Goal: Find specific page/section: Find specific page/section

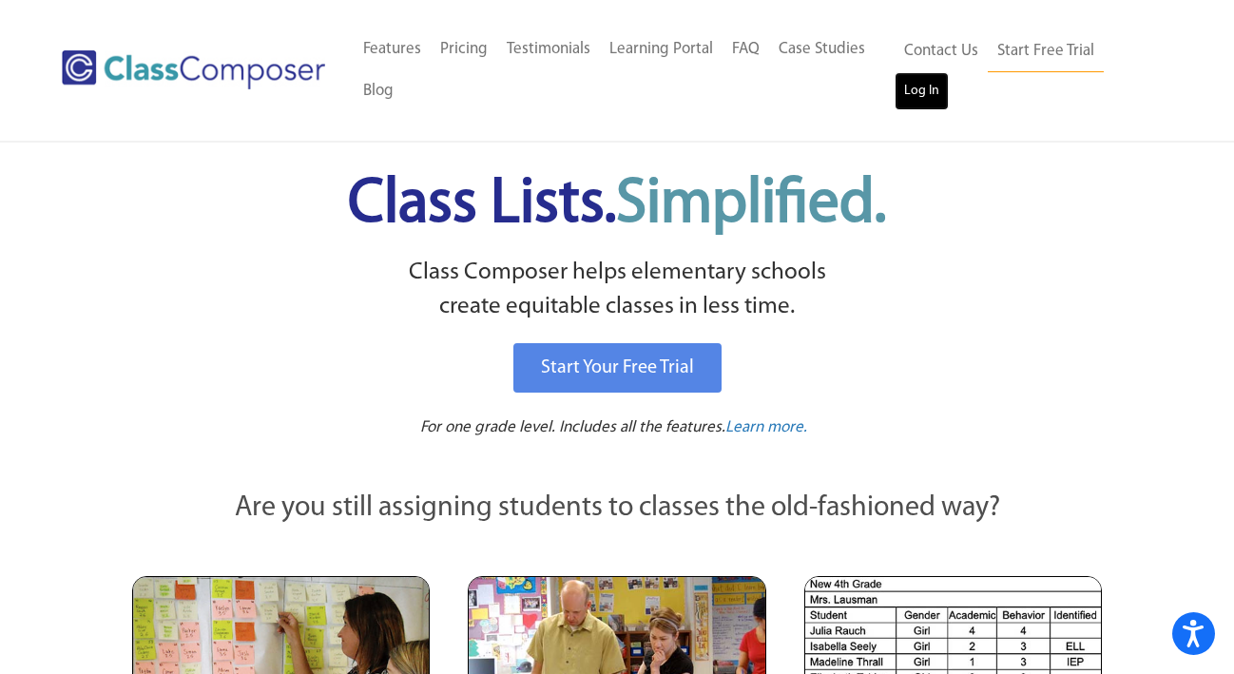
click at [910, 90] on link "Log In" at bounding box center [921, 91] width 54 height 38
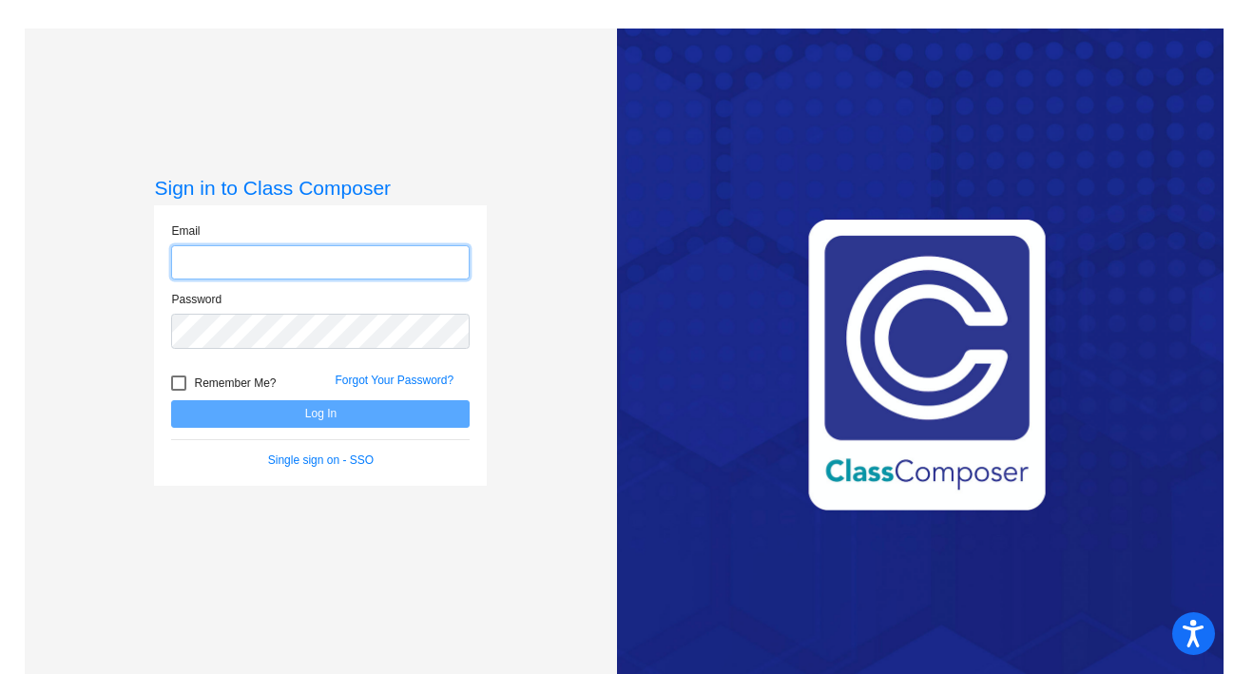
type input "[EMAIL_ADDRESS][DOMAIN_NAME]"
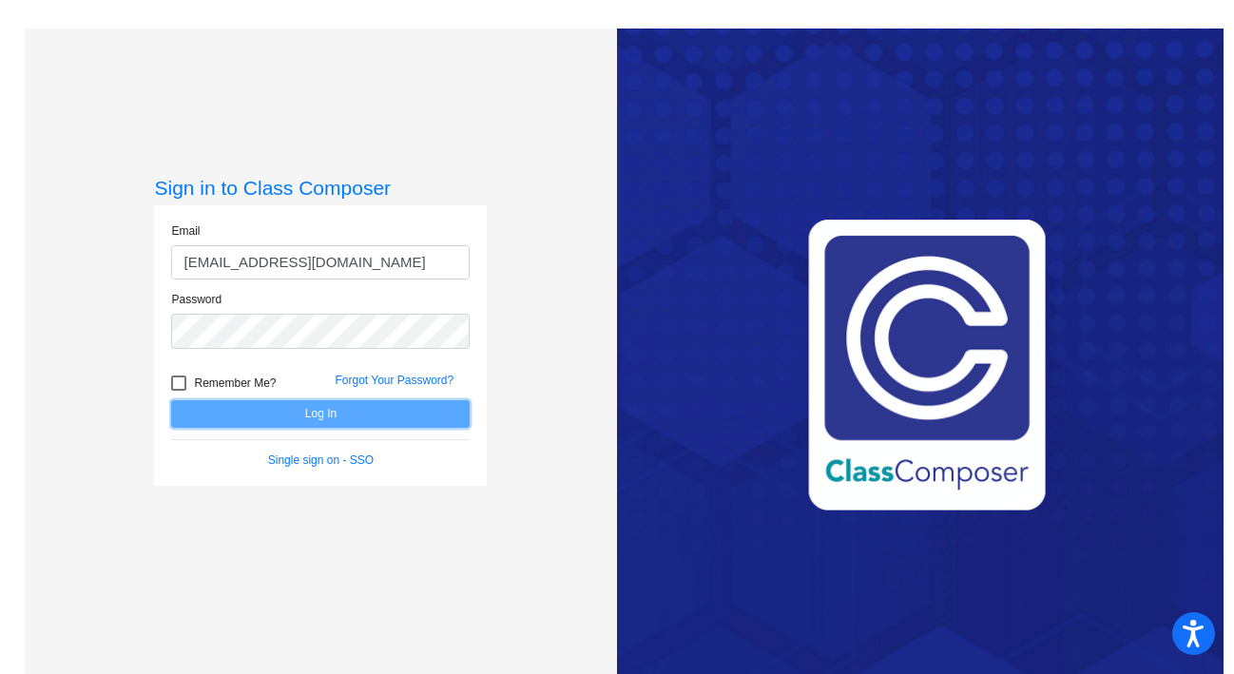
click at [212, 414] on button "Log In" at bounding box center [320, 414] width 298 height 28
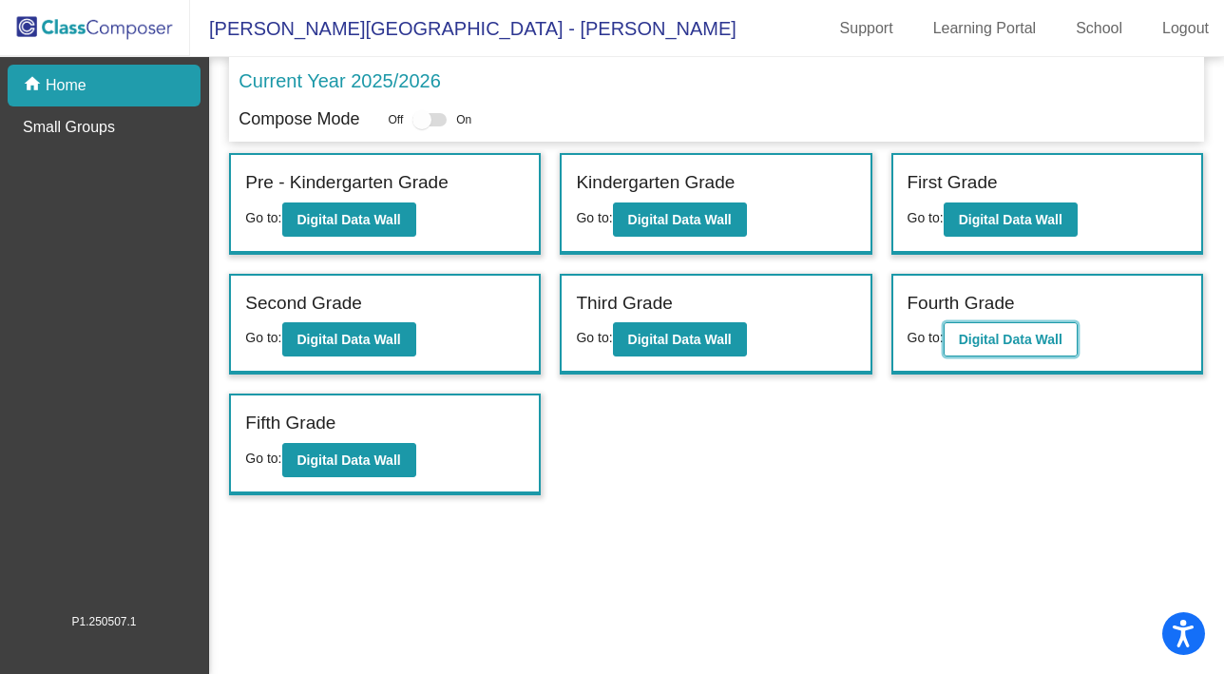
click at [1004, 348] on button "Digital Data Wall" at bounding box center [1011, 339] width 134 height 34
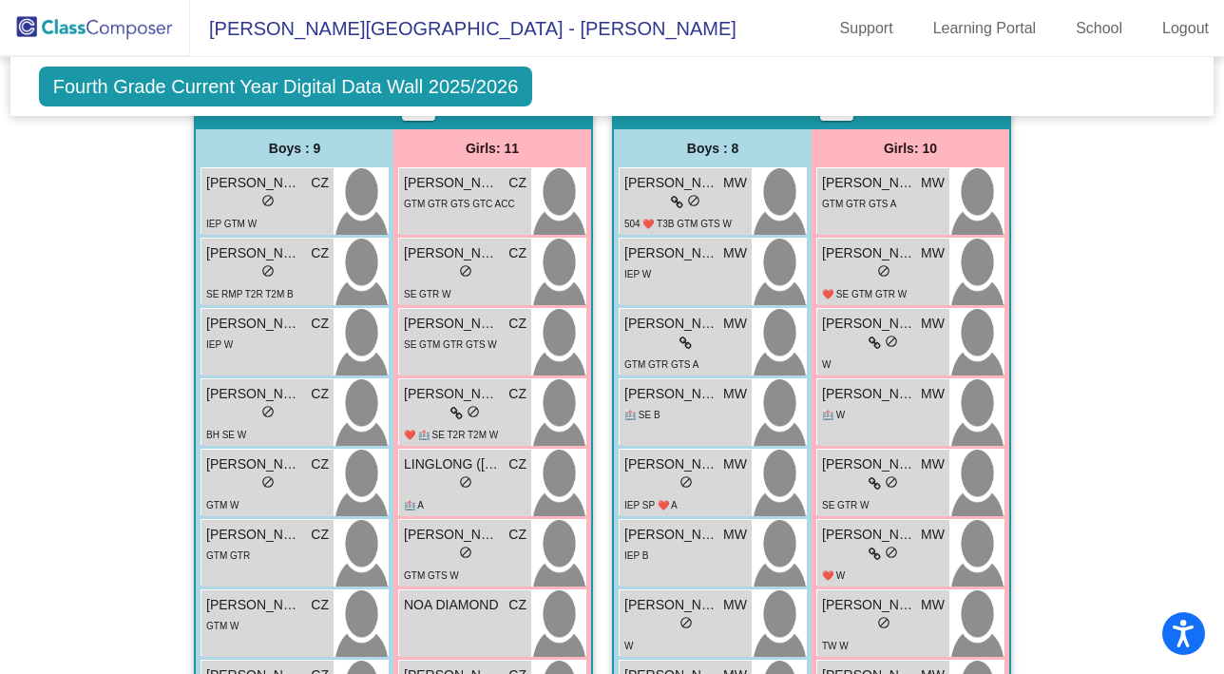
scroll to position [2398, 0]
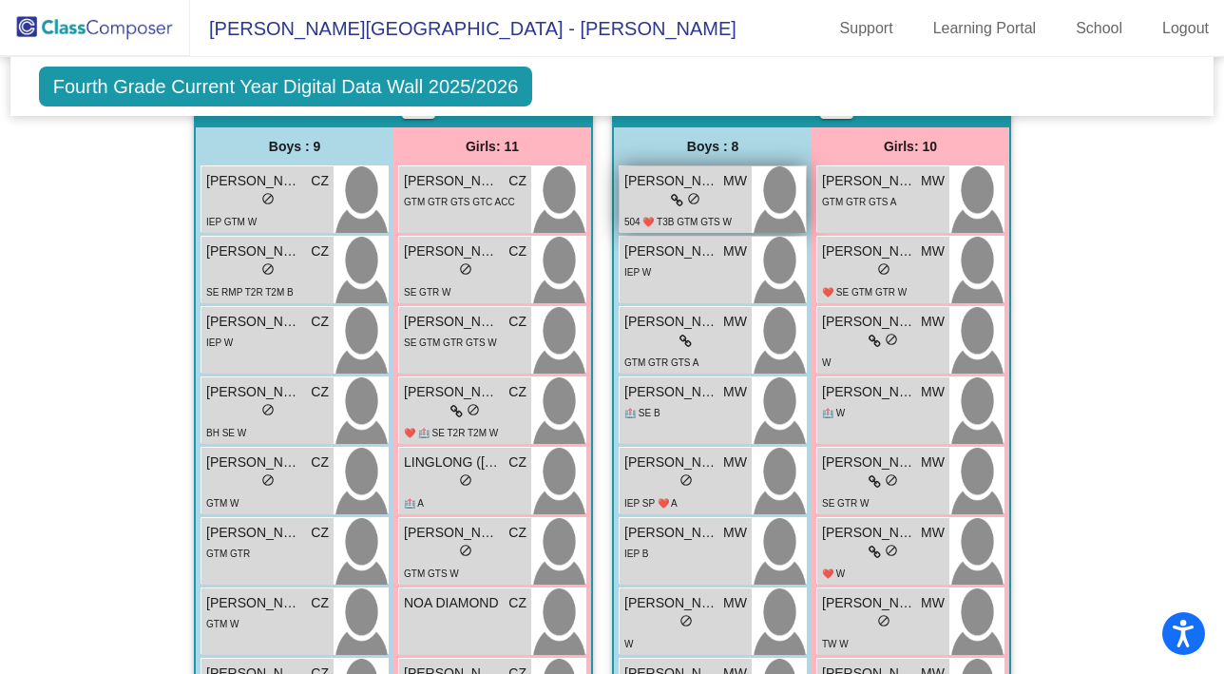
click at [713, 204] on div "lock do_not_disturb_alt" at bounding box center [686, 201] width 123 height 20
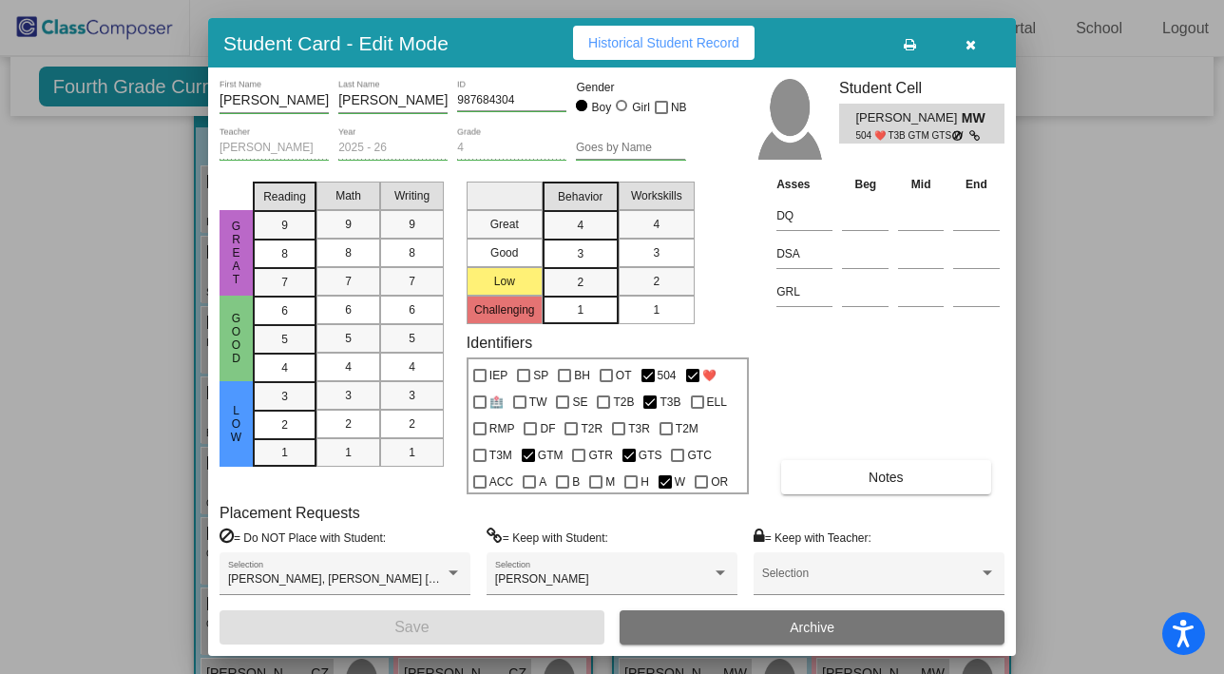
click at [969, 50] on icon "button" at bounding box center [971, 44] width 10 height 13
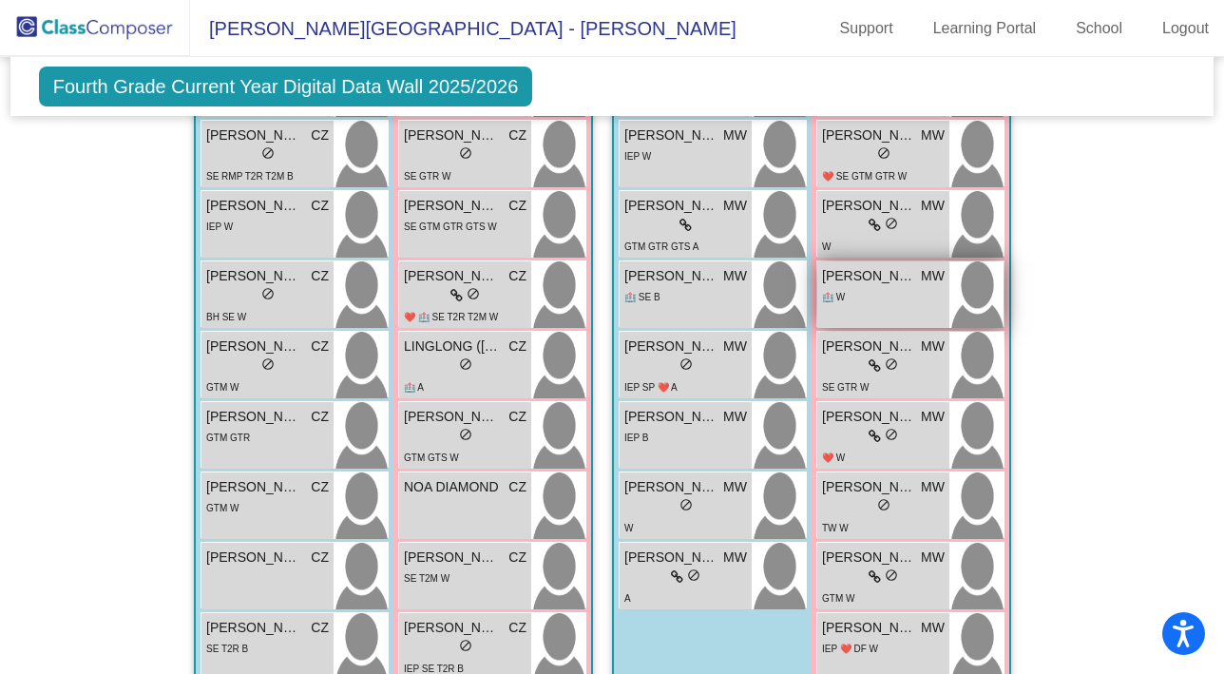
scroll to position [2514, 1]
click at [847, 308] on div "ELEANOR MORRIS MW lock do_not_disturb_alt 🏥 W" at bounding box center [883, 294] width 132 height 67
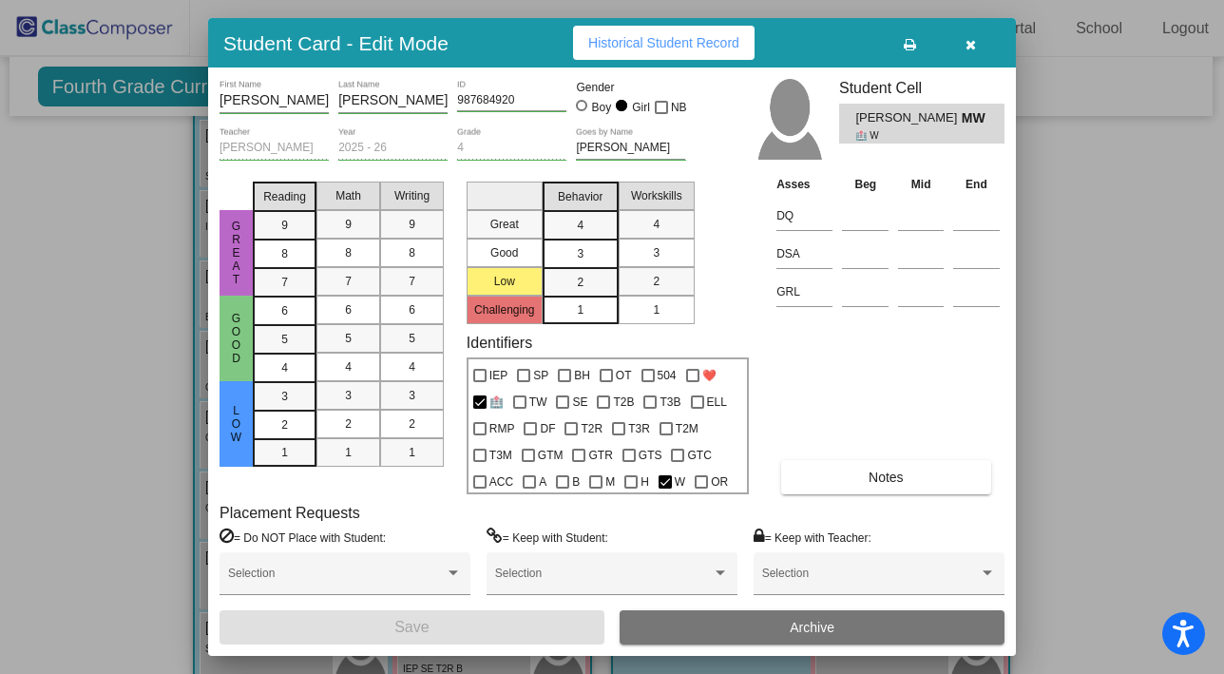
click at [976, 48] on button "button" at bounding box center [970, 43] width 61 height 34
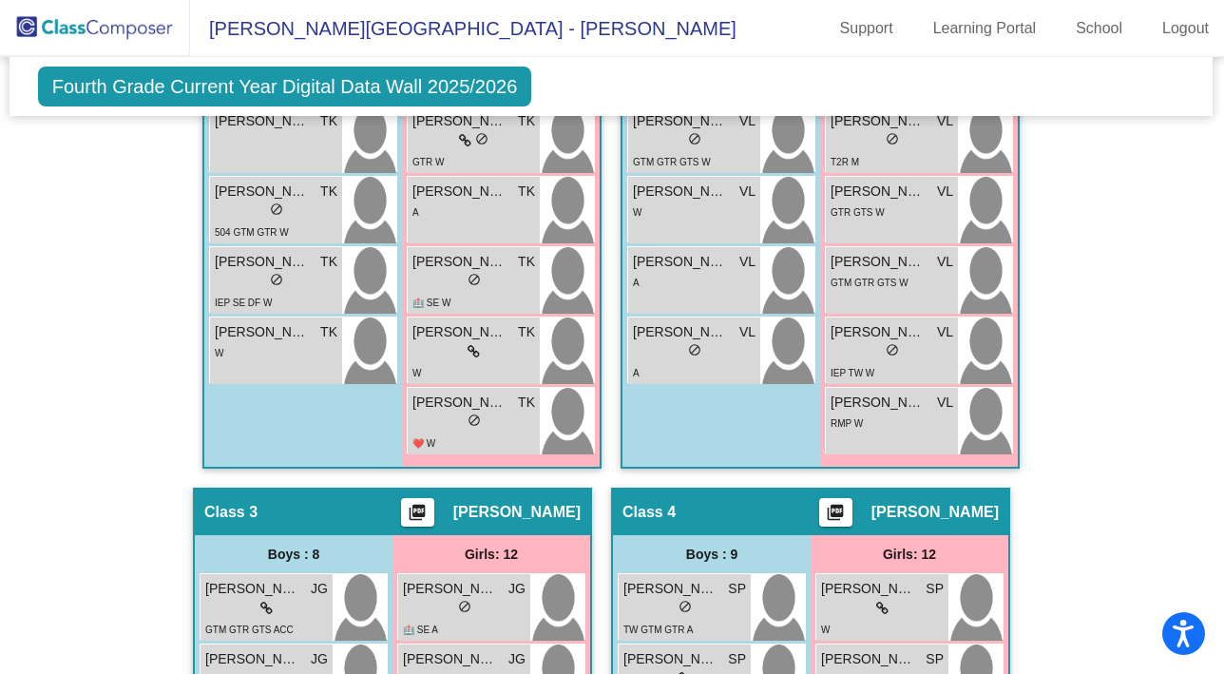
scroll to position [0, 1]
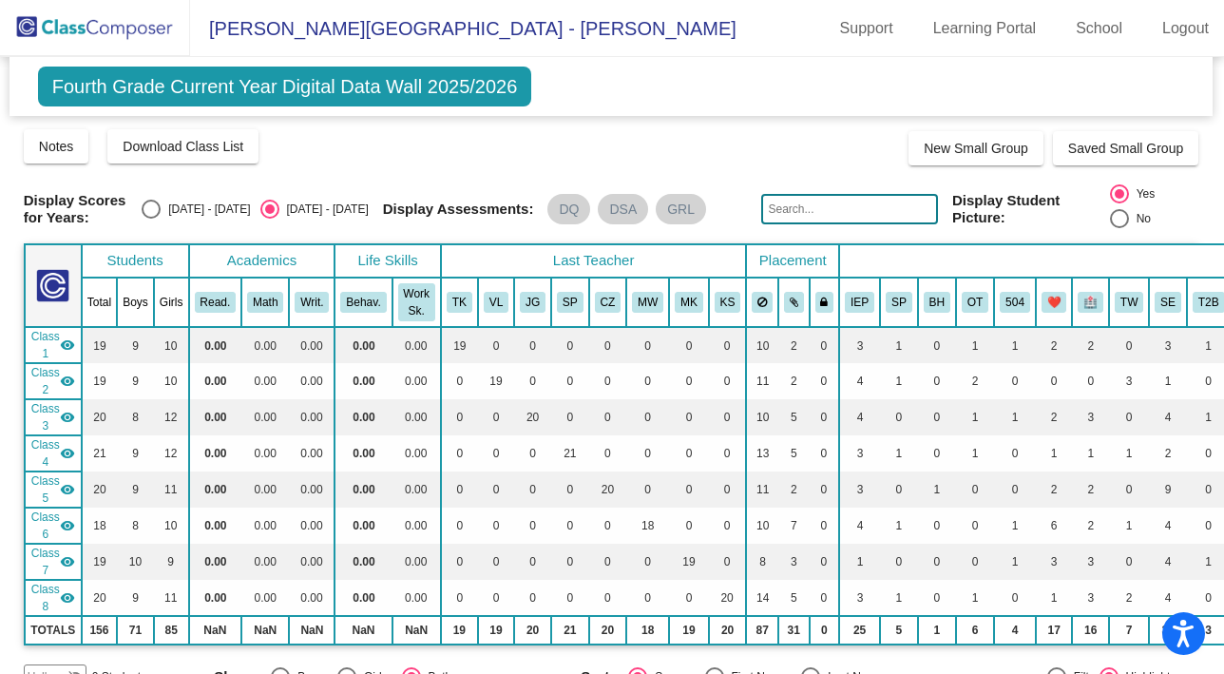
click at [848, 208] on input "text" at bounding box center [849, 209] width 176 height 30
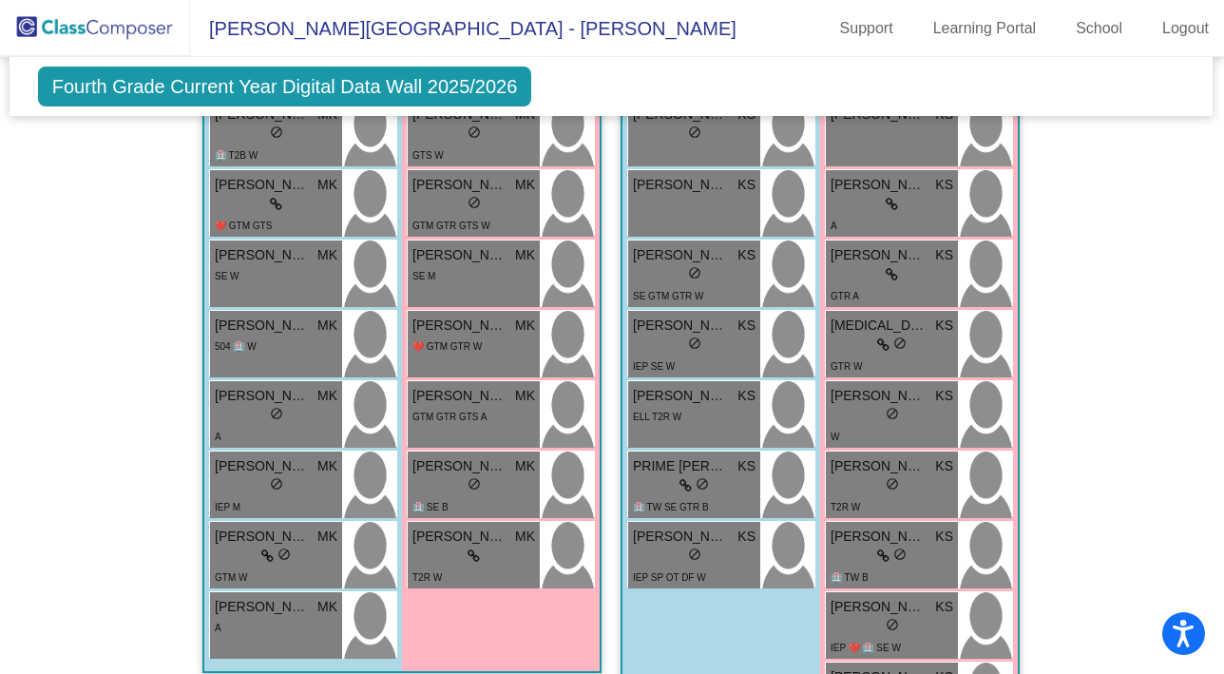
scroll to position [3592, 1]
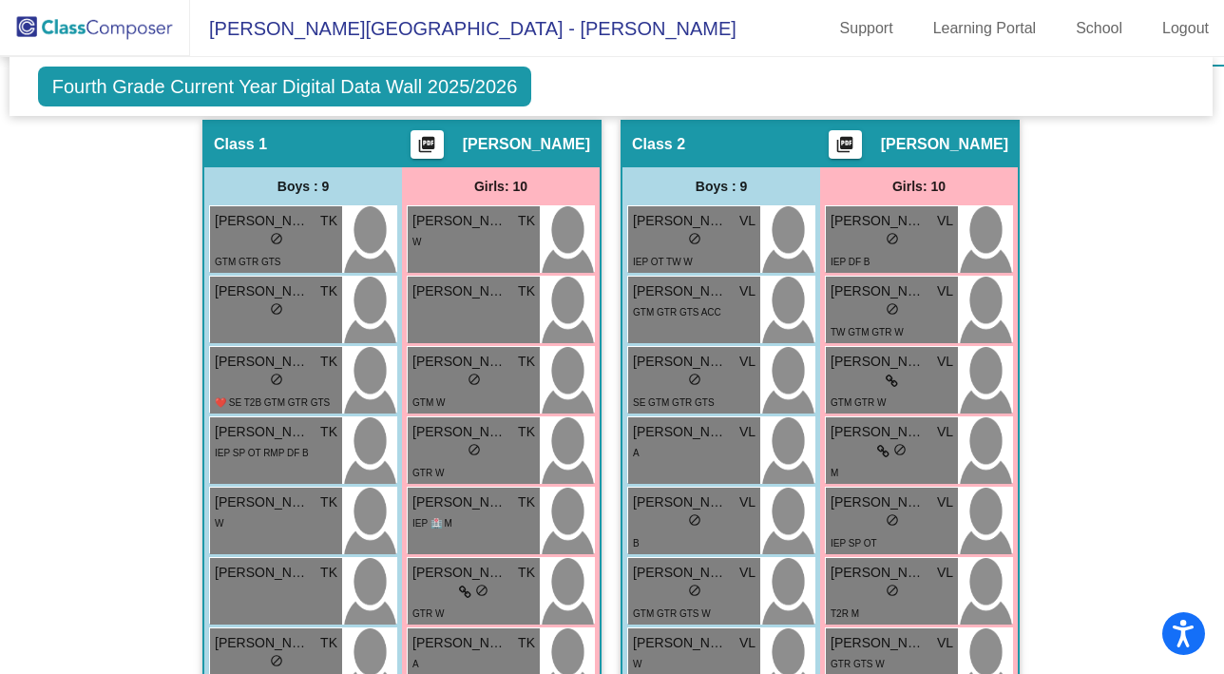
scroll to position [0, 1]
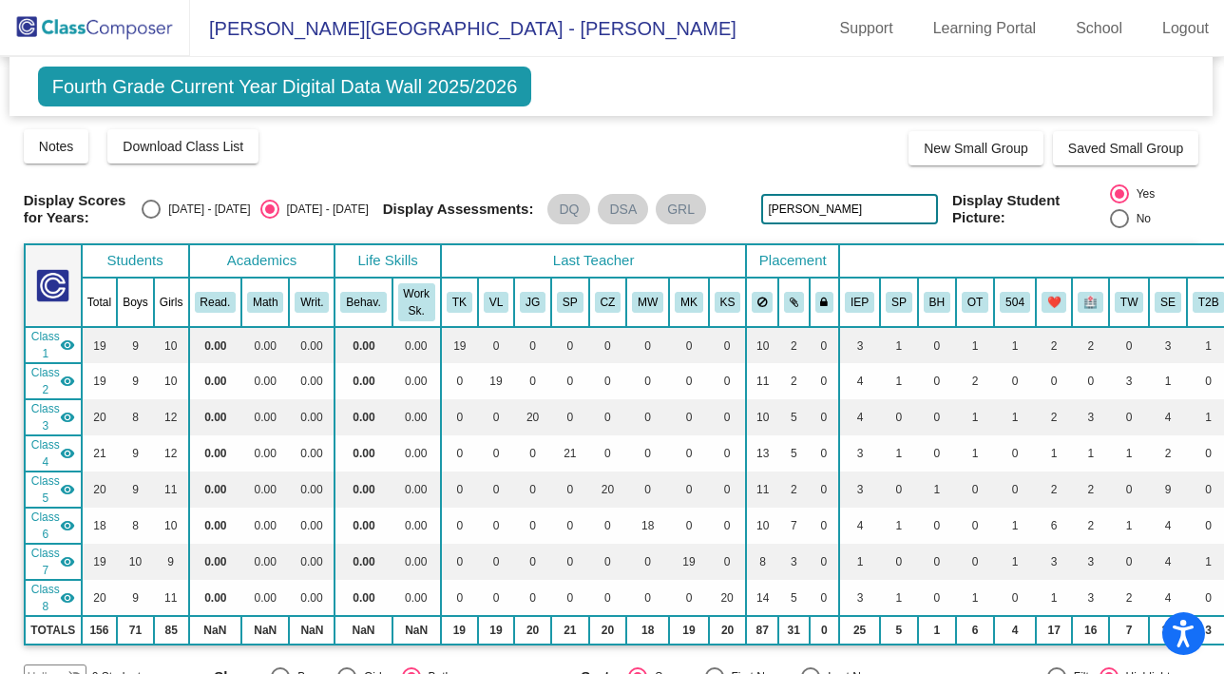
drag, startPoint x: 811, startPoint y: 202, endPoint x: 740, endPoint y: 198, distance: 71.4
click at [740, 198] on div "Display Scores for Years: 2024 - 2025 2025 - 2026 Display Assessments: DQ DSA G…" at bounding box center [611, 208] width 1175 height 49
type input "j"
click at [857, 206] on input "kailey" at bounding box center [849, 209] width 176 height 30
click at [832, 208] on input "kailey collons" at bounding box center [849, 209] width 176 height 30
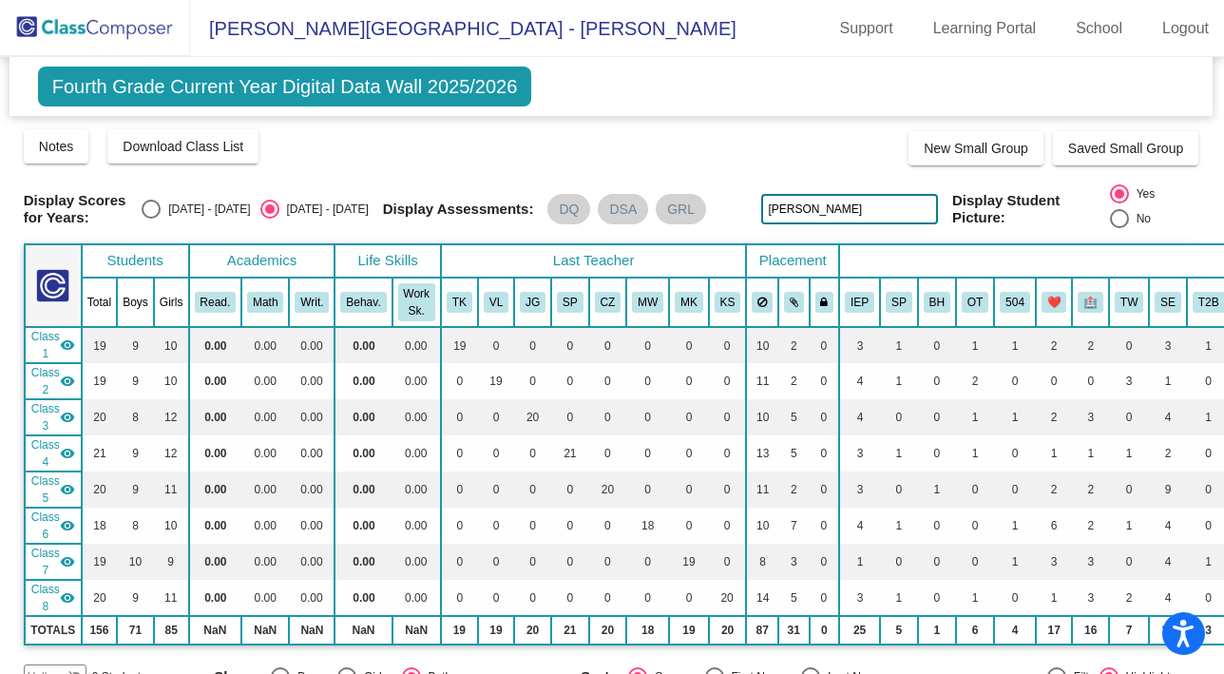
click at [847, 199] on input "kailey collins" at bounding box center [849, 209] width 176 height 30
drag, startPoint x: 847, startPoint y: 214, endPoint x: 701, endPoint y: 185, distance: 149.1
click at [701, 185] on div "Display Scores for Years: 2024 - 2025 2025 - 2026 Display Assessments: DQ DSA G…" at bounding box center [611, 208] width 1175 height 49
type input "ivy schwartz"
drag, startPoint x: 868, startPoint y: 210, endPoint x: 706, endPoint y: 198, distance: 162.1
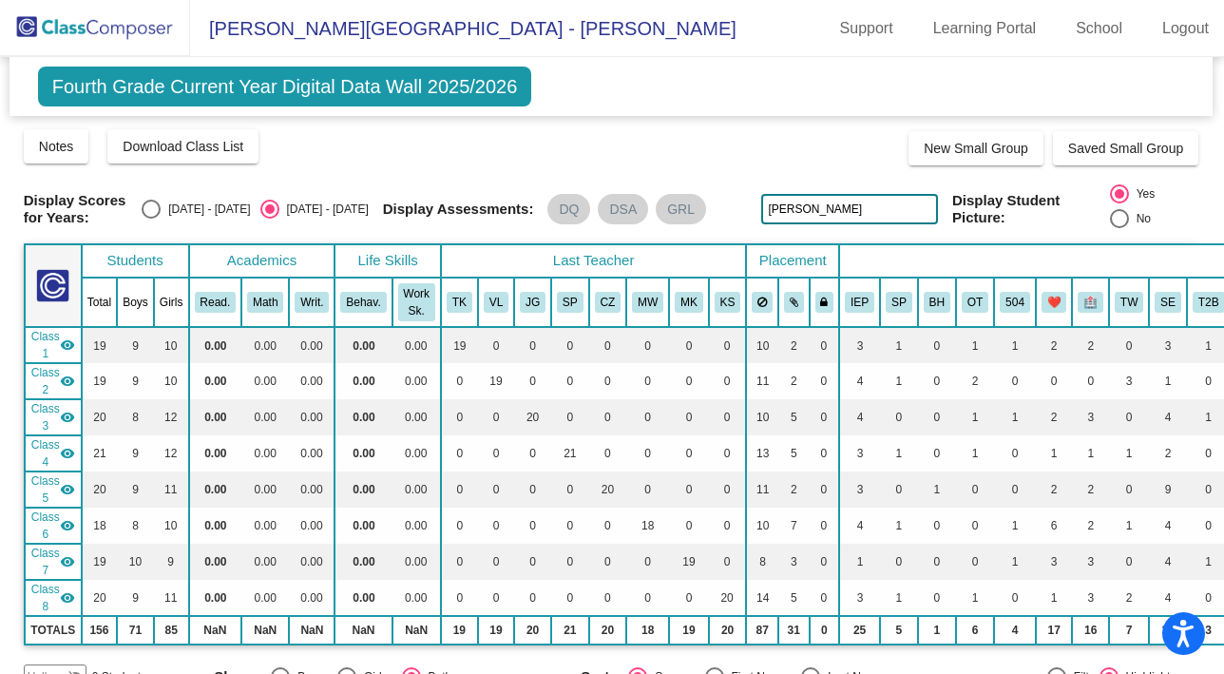
click at [706, 198] on div "Display Scores for Years: 2024 - 2025 2025 - 2026 Display Assessments: DQ DSA G…" at bounding box center [611, 208] width 1175 height 49
click at [161, 217] on div "Select an option" at bounding box center [151, 209] width 19 height 19
click at [151, 219] on input "2024 - 2025" at bounding box center [150, 219] width 1 height 1
radio input "true"
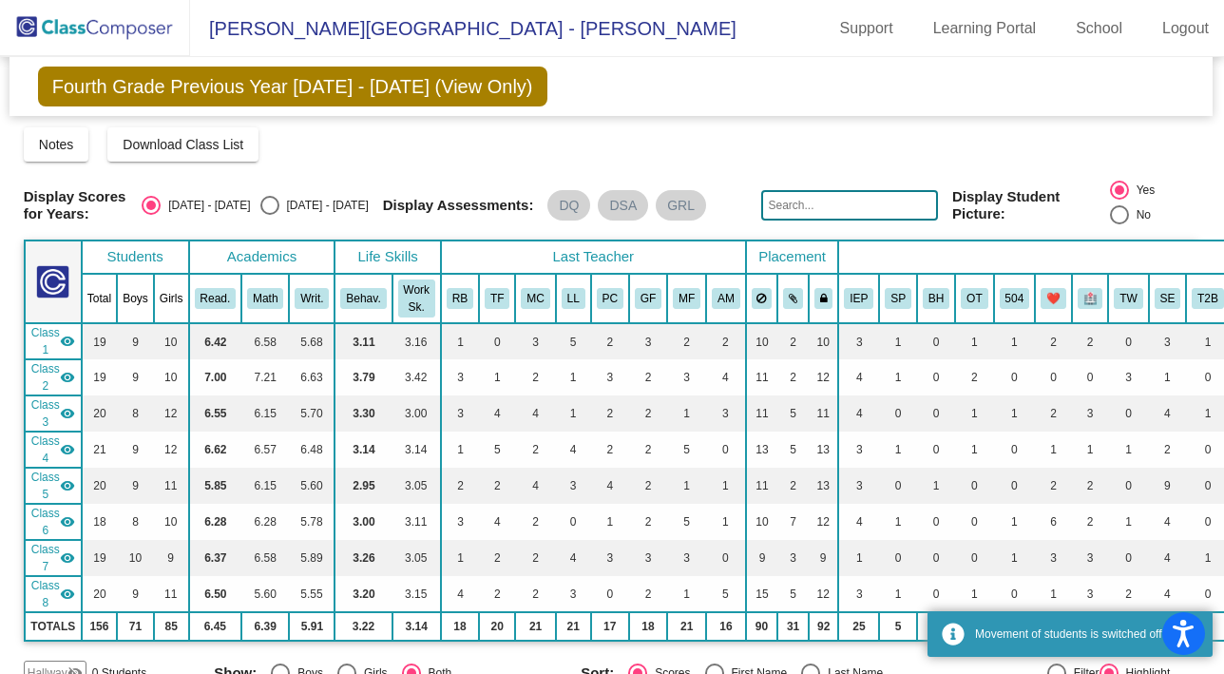
click at [279, 203] on div "Select an option" at bounding box center [269, 205] width 19 height 19
click at [270, 215] on input "2025 - 2026" at bounding box center [269, 215] width 1 height 1
radio input "true"
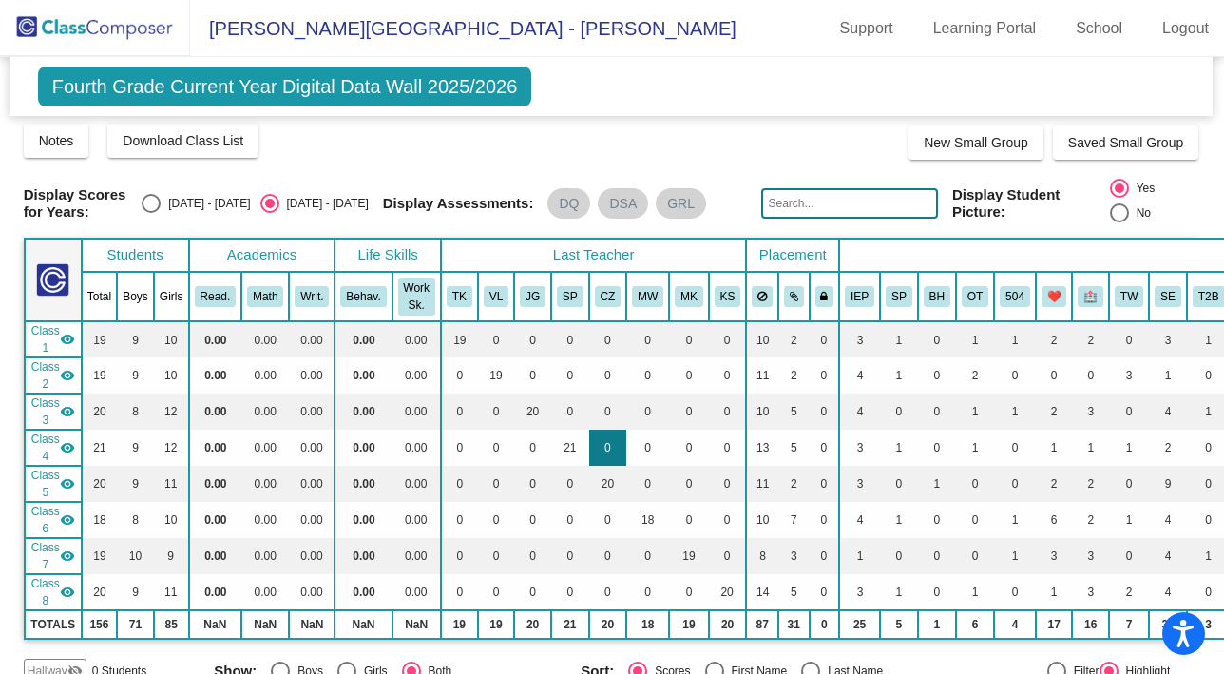
scroll to position [6, 3]
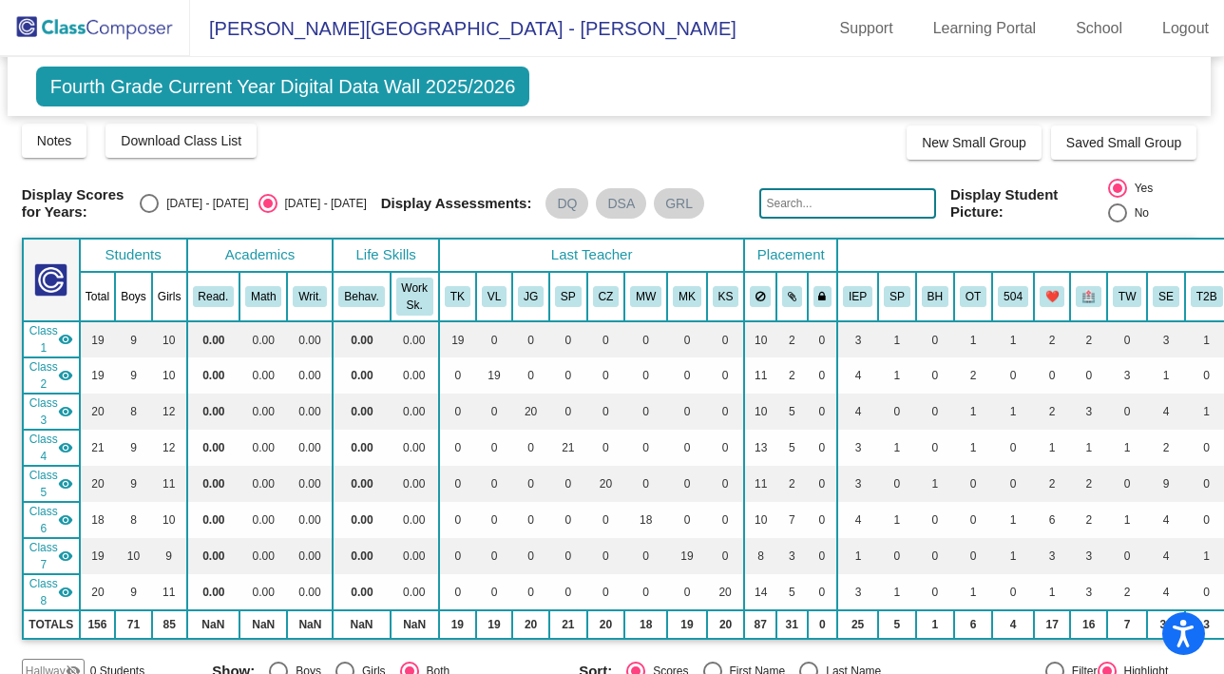
click at [837, 207] on input "text" at bounding box center [848, 203] width 176 height 30
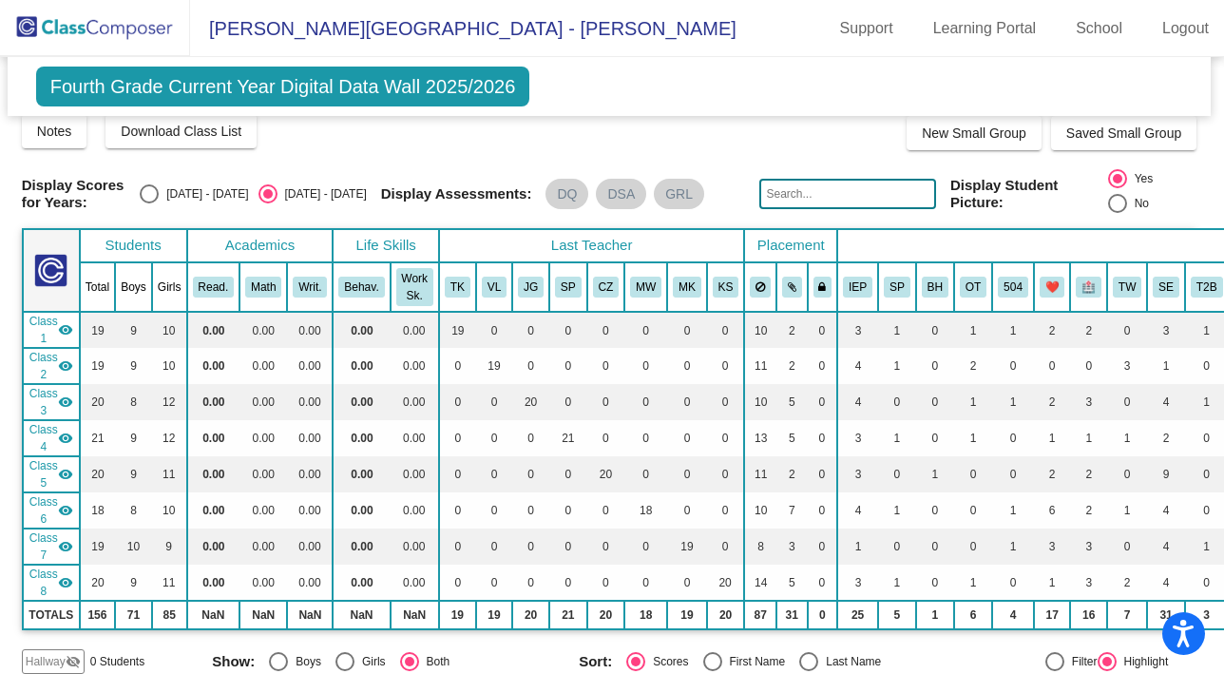
scroll to position [0, 3]
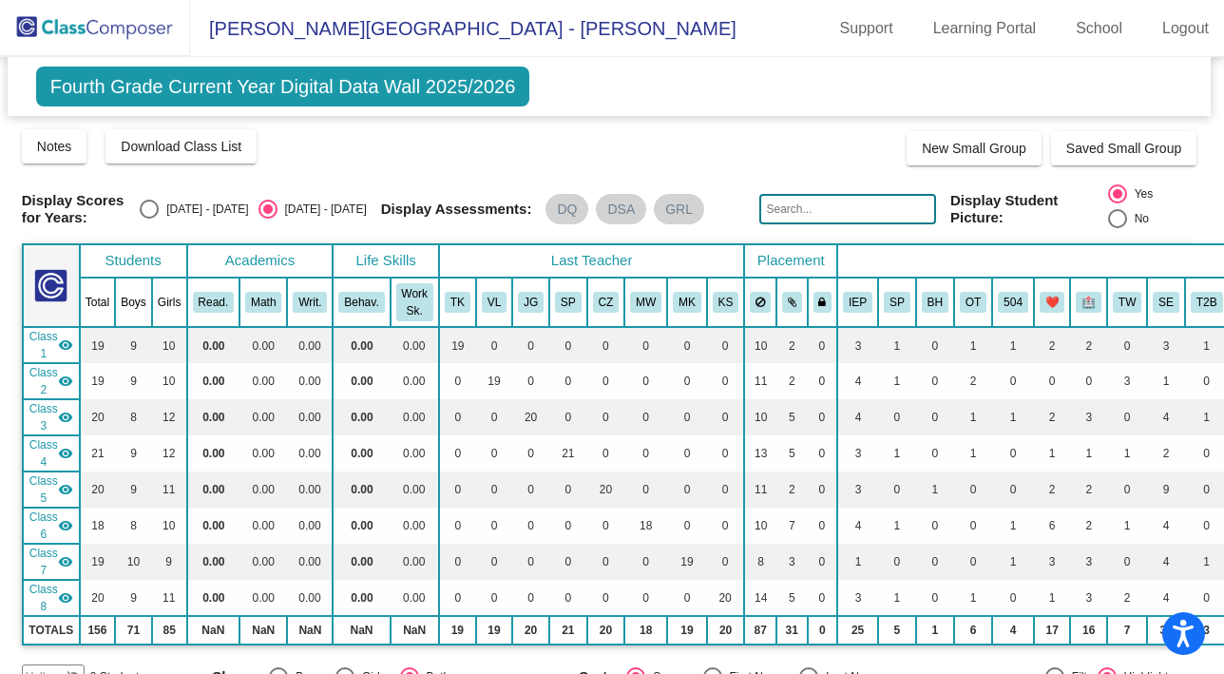
click at [769, 207] on input "text" at bounding box center [848, 209] width 176 height 30
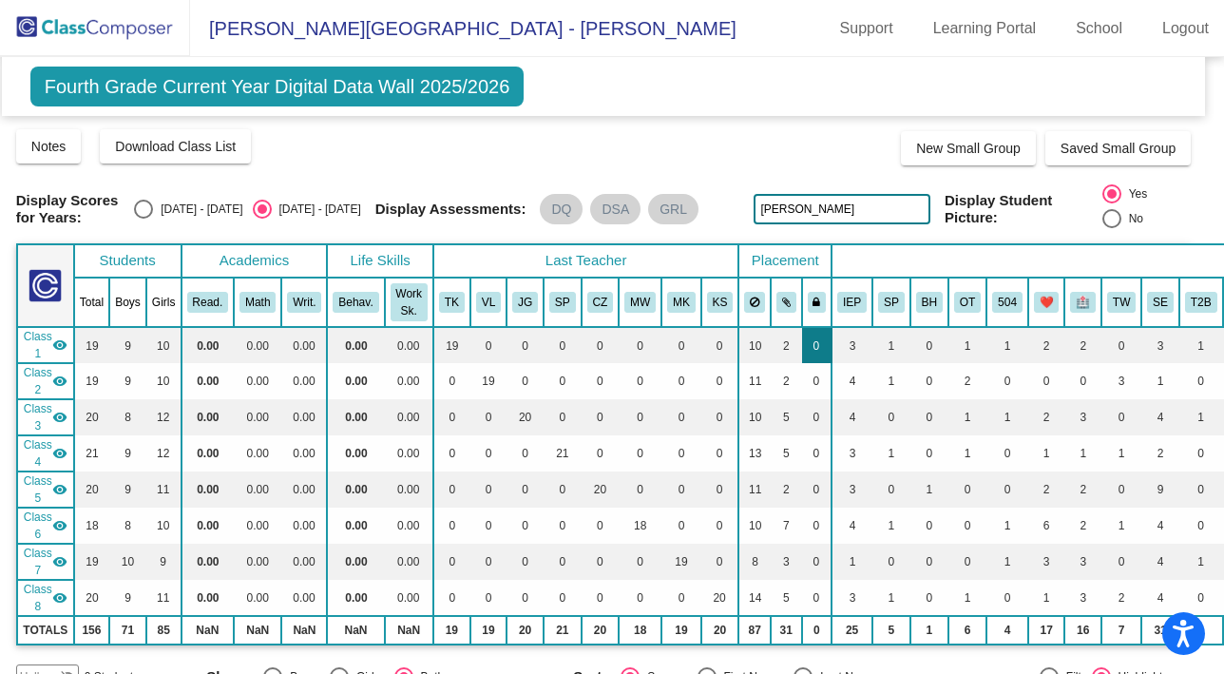
scroll to position [0, 0]
drag, startPoint x: 804, startPoint y: 213, endPoint x: 708, endPoint y: 210, distance: 96.1
click at [708, 210] on div "Display Scores for Years: 2024 - 2025 2025 - 2026 Display Assessments: DQ DSA G…" at bounding box center [603, 208] width 1175 height 49
type input ", ivy"
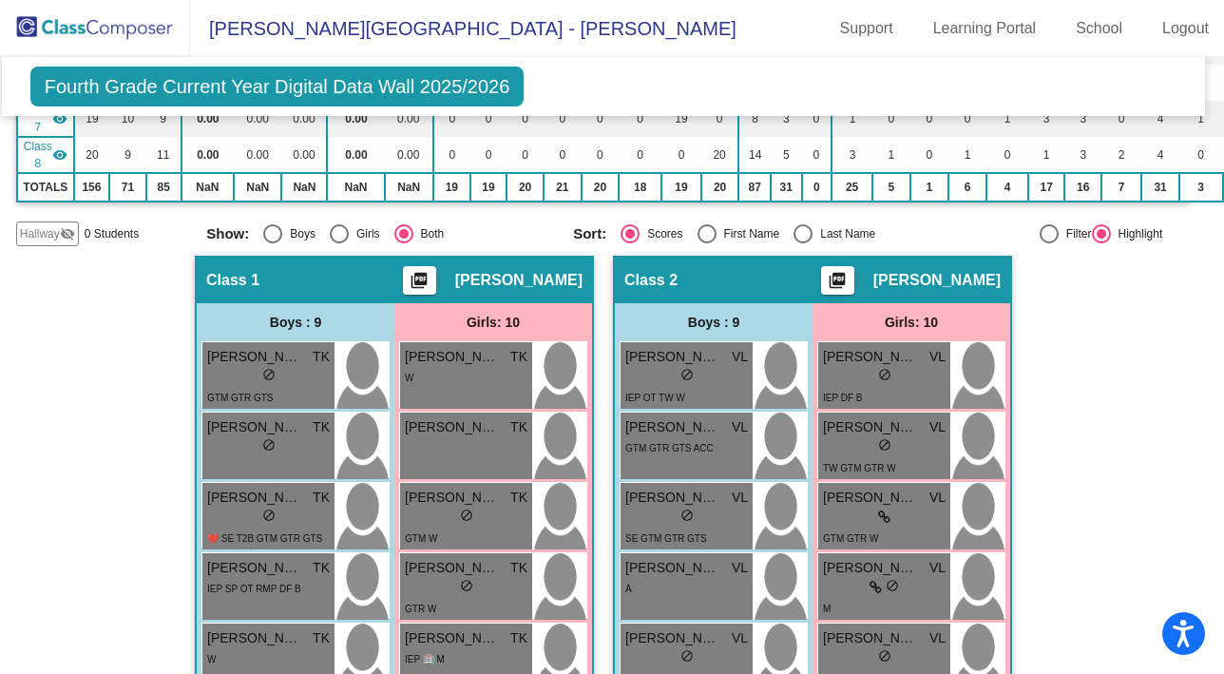
scroll to position [0, 9]
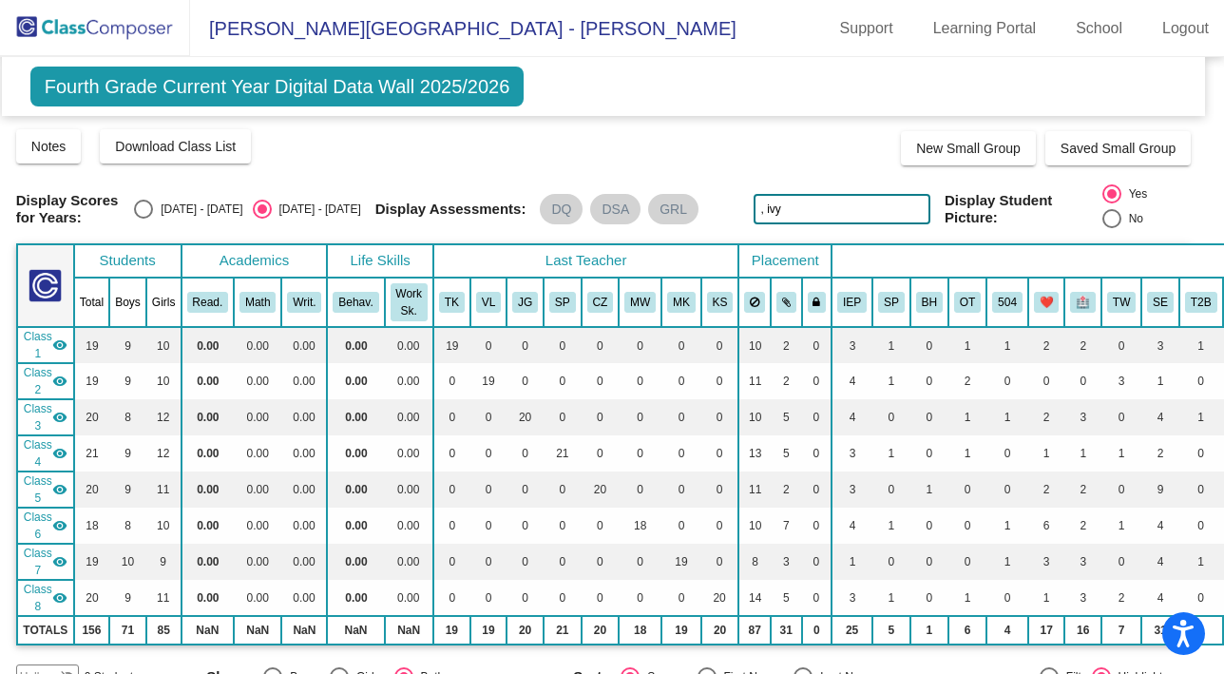
drag, startPoint x: 786, startPoint y: 217, endPoint x: 699, endPoint y: 211, distance: 87.6
click at [699, 211] on div "Display Scores for Years: 2024 - 2025 2025 - 2026 Display Assessments: DQ DSA G…" at bounding box center [603, 208] width 1175 height 49
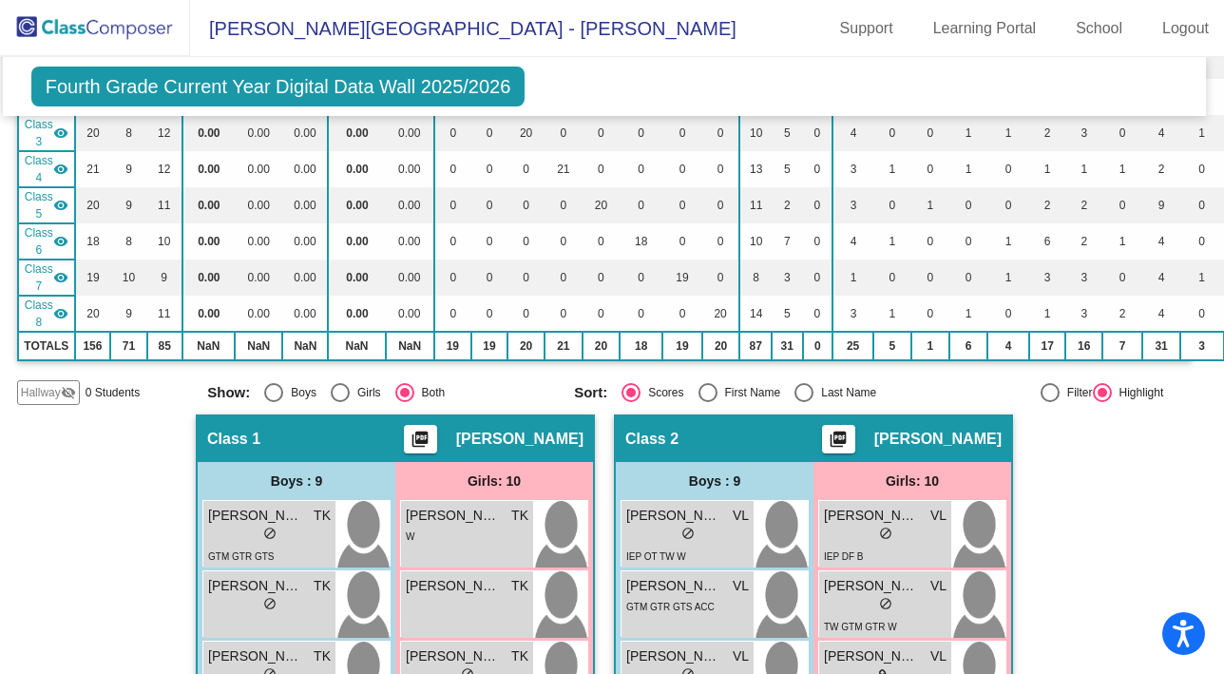
scroll to position [0, 8]
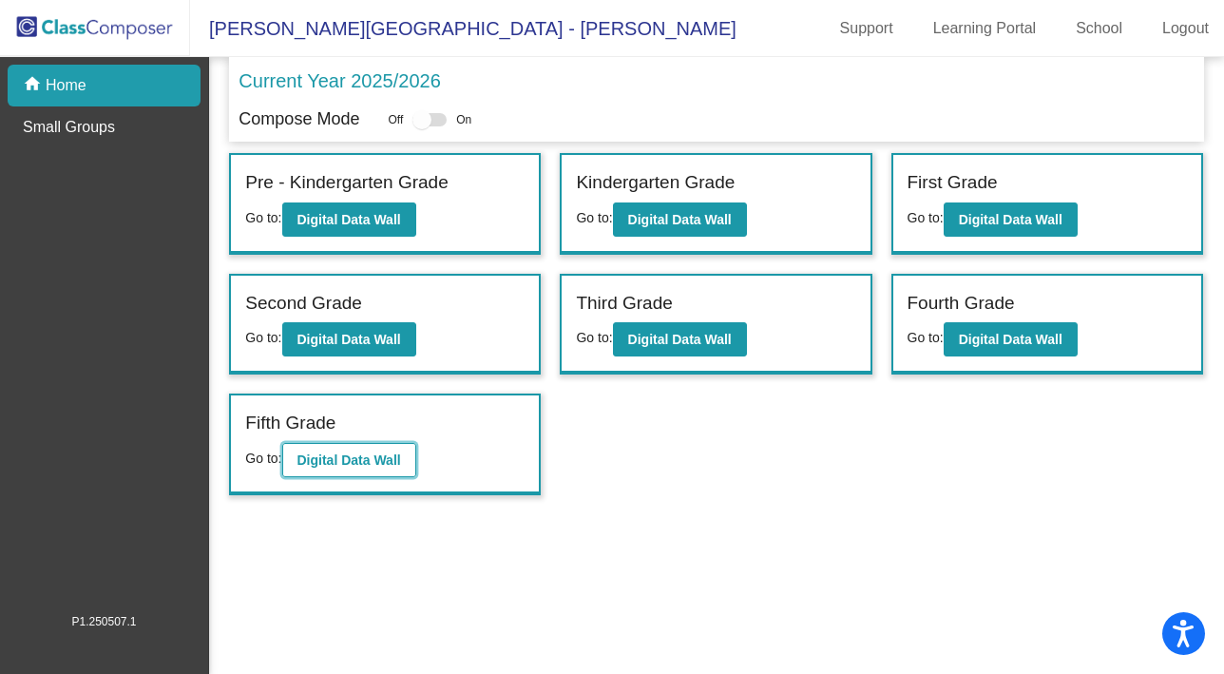
click at [346, 471] on button "Digital Data Wall" at bounding box center [349, 460] width 134 height 34
